Goal: Find specific page/section: Find specific page/section

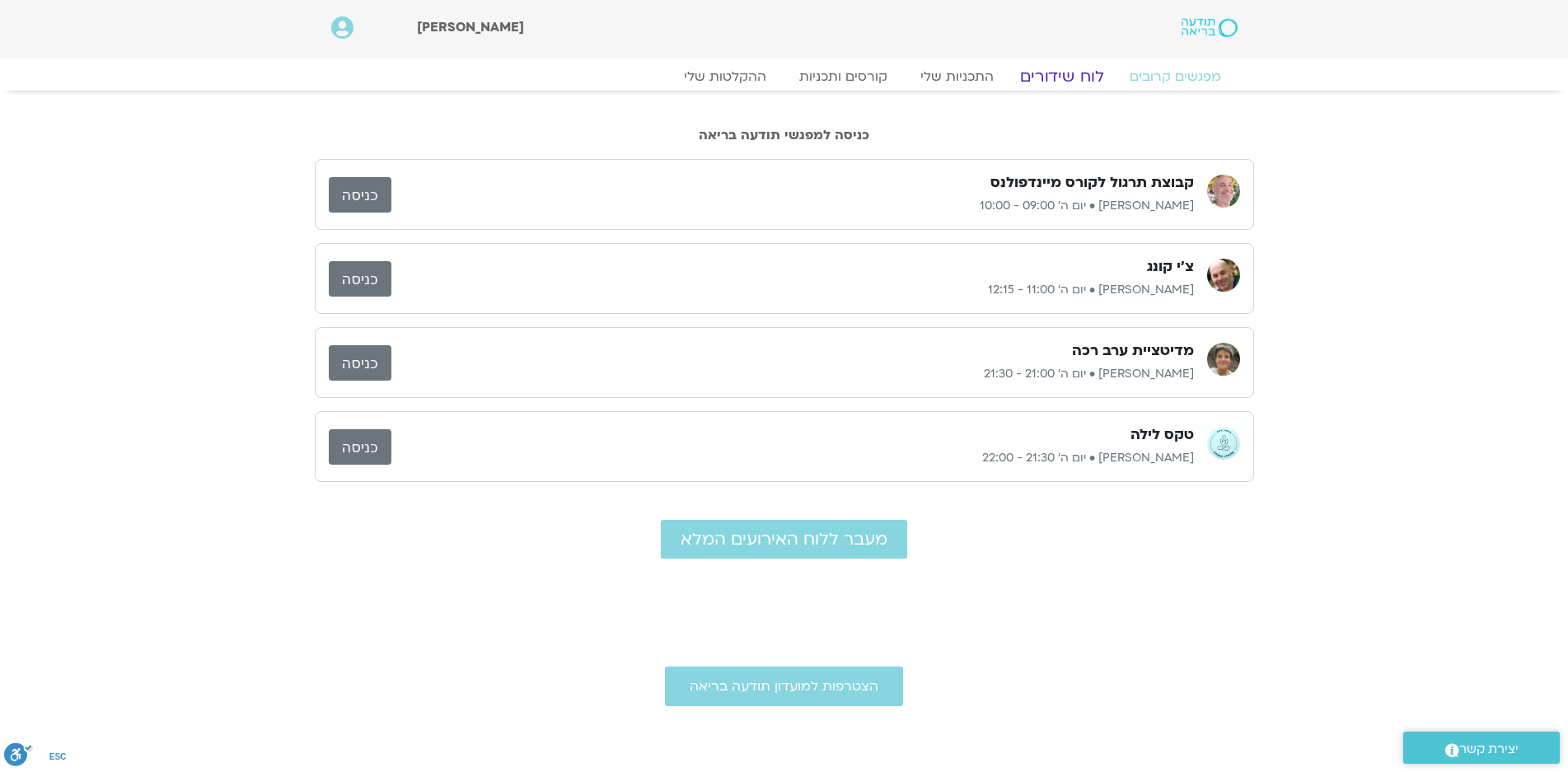
click at [1053, 78] on link "לוח שידורים" at bounding box center [1060, 76] width 123 height 19
click at [1064, 74] on link "לוח שידורים" at bounding box center [1060, 76] width 123 height 19
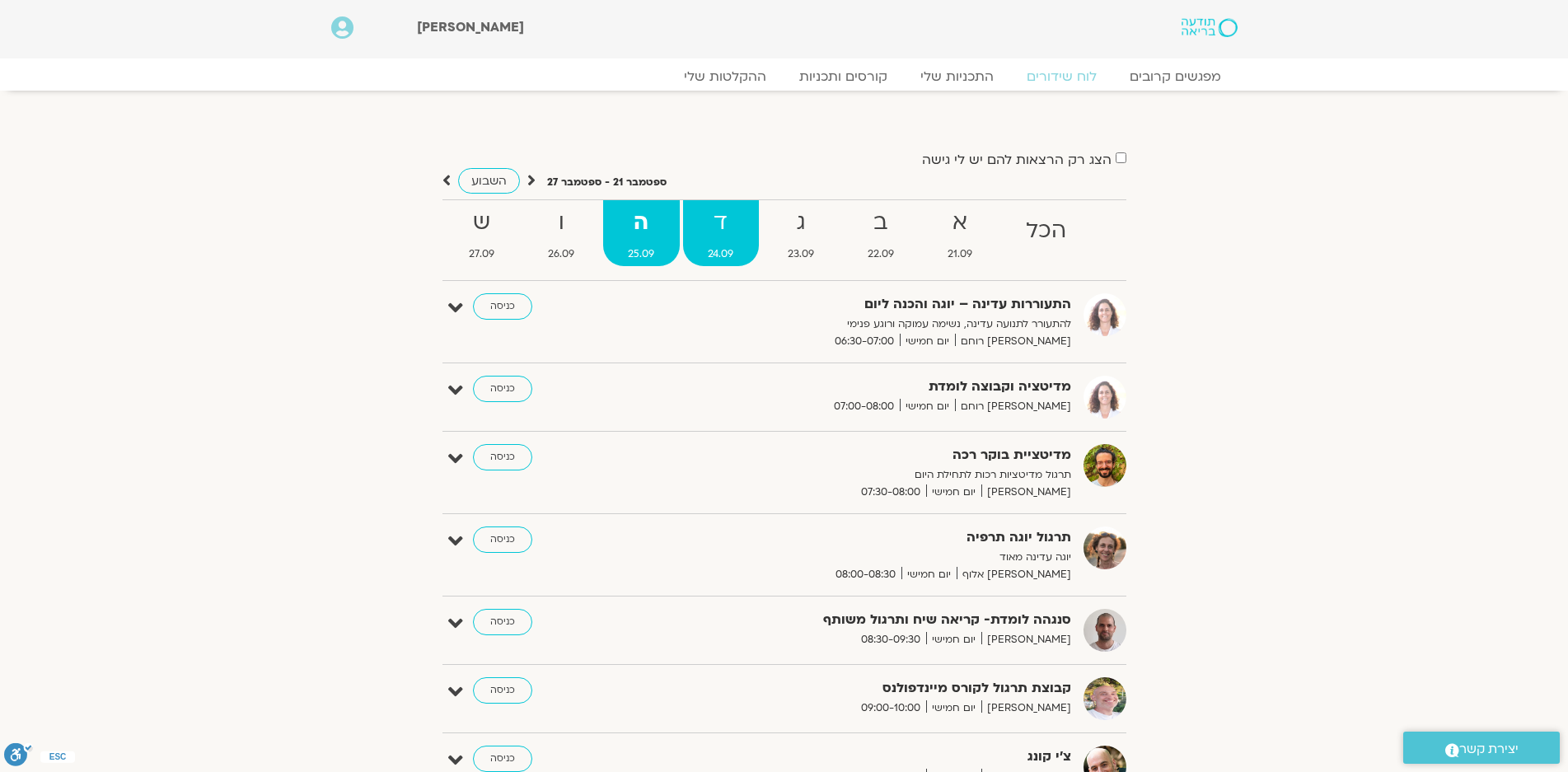
click at [723, 229] on strong "ד" at bounding box center [721, 223] width 76 height 37
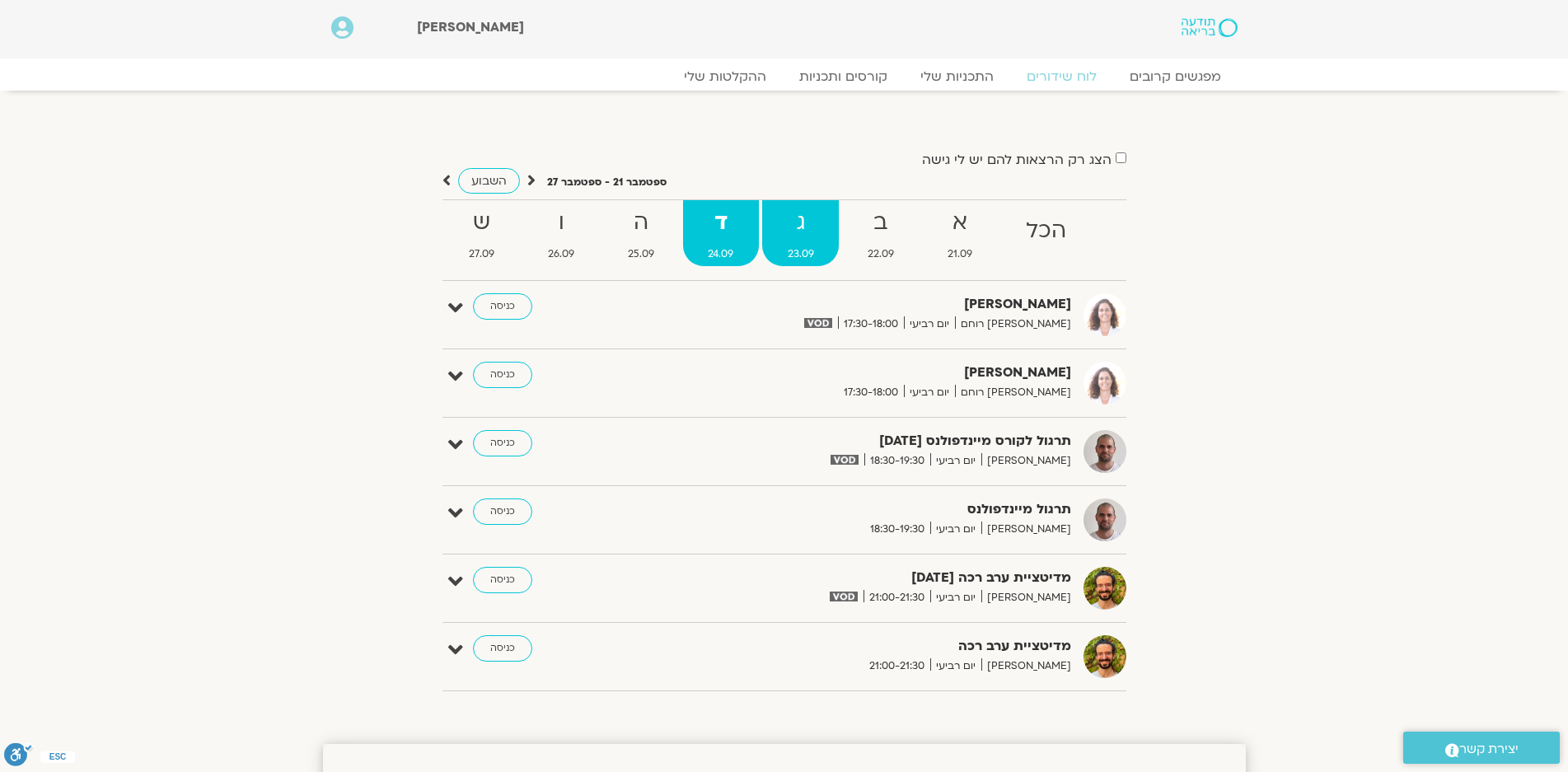
click at [800, 241] on link "ג 23.09" at bounding box center [800, 233] width 77 height 66
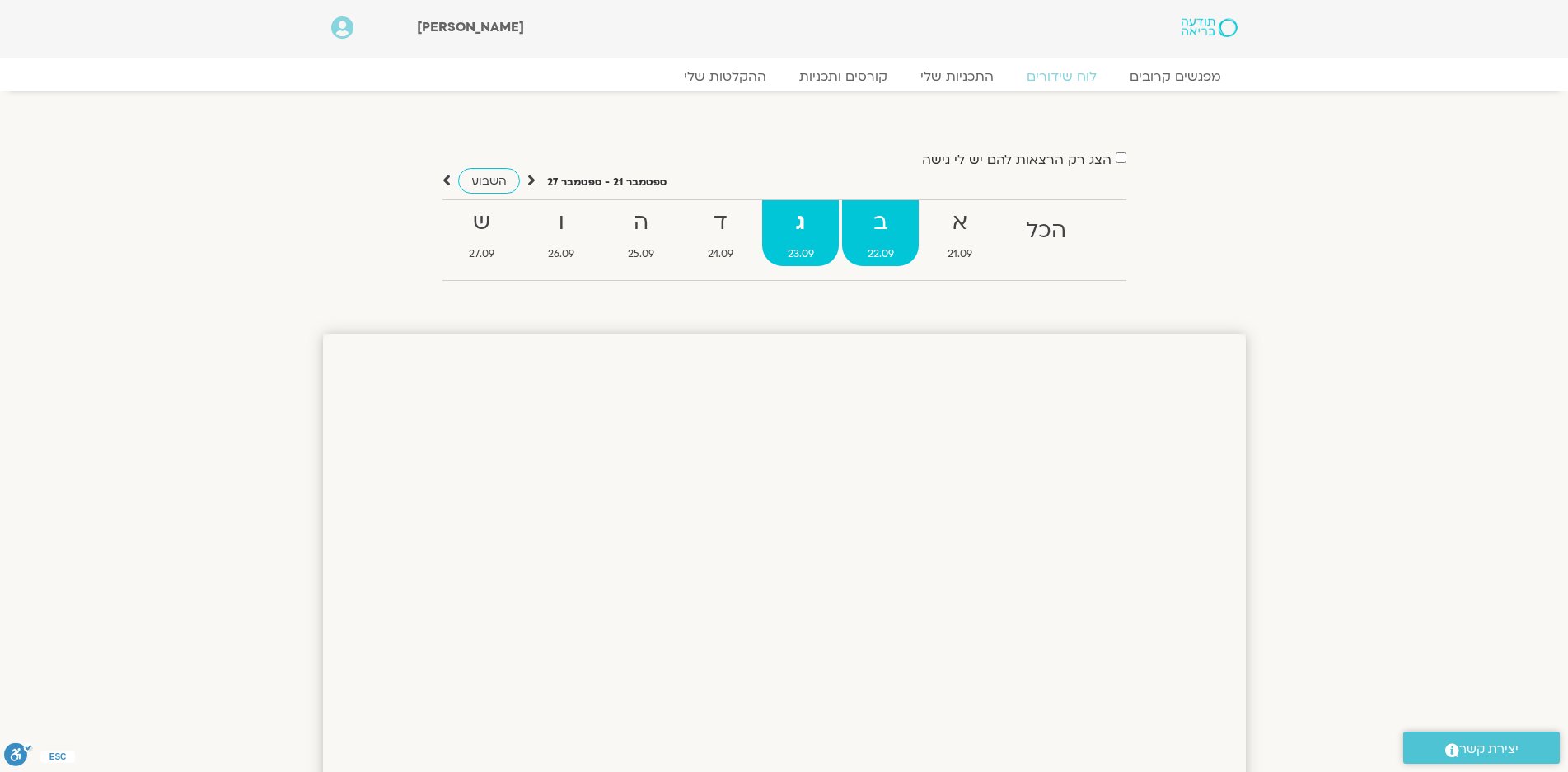
click at [867, 227] on strong "ב" at bounding box center [880, 223] width 77 height 37
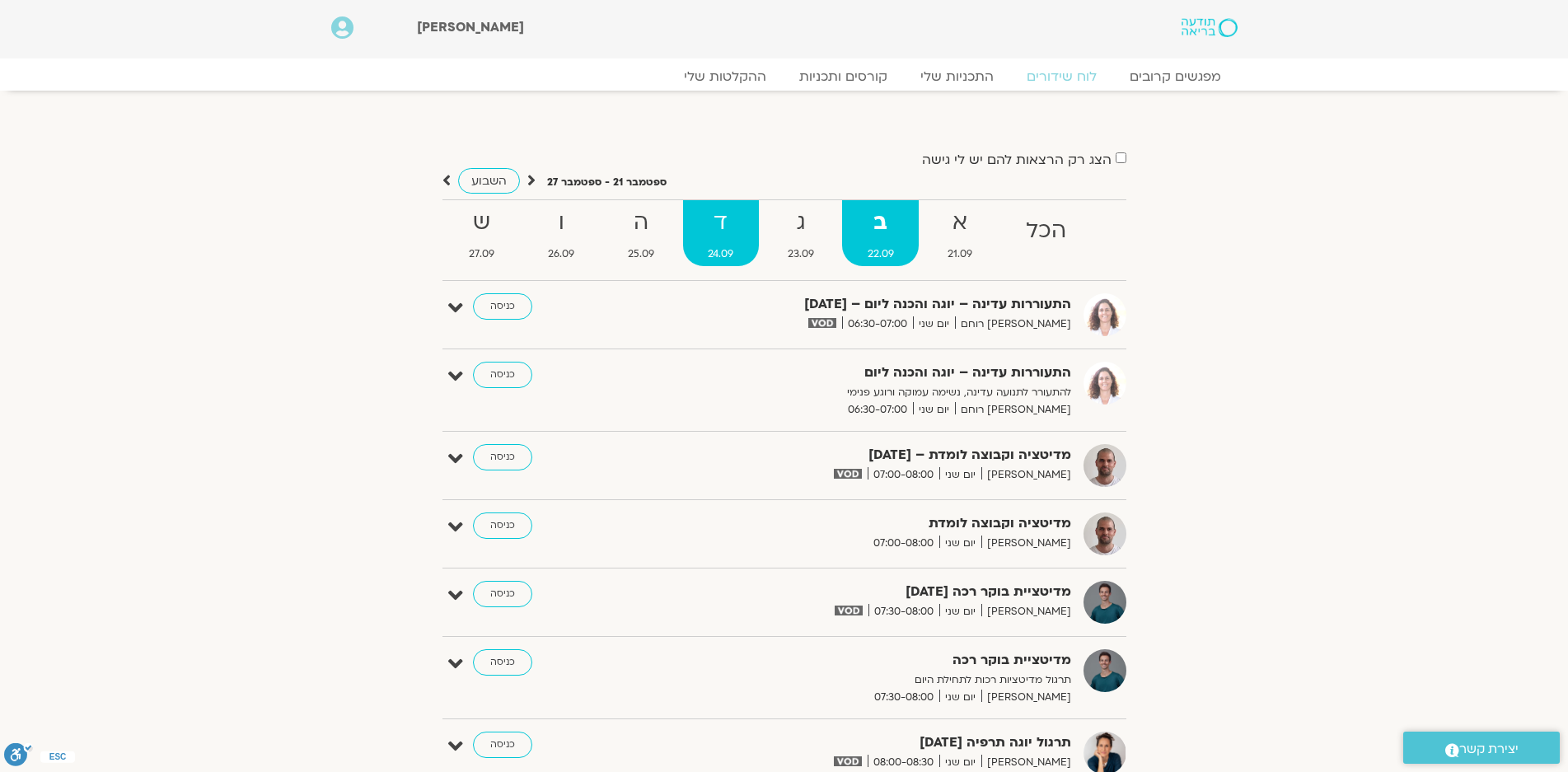
click at [725, 214] on strong "ד" at bounding box center [721, 223] width 76 height 37
